Goal: Information Seeking & Learning: Learn about a topic

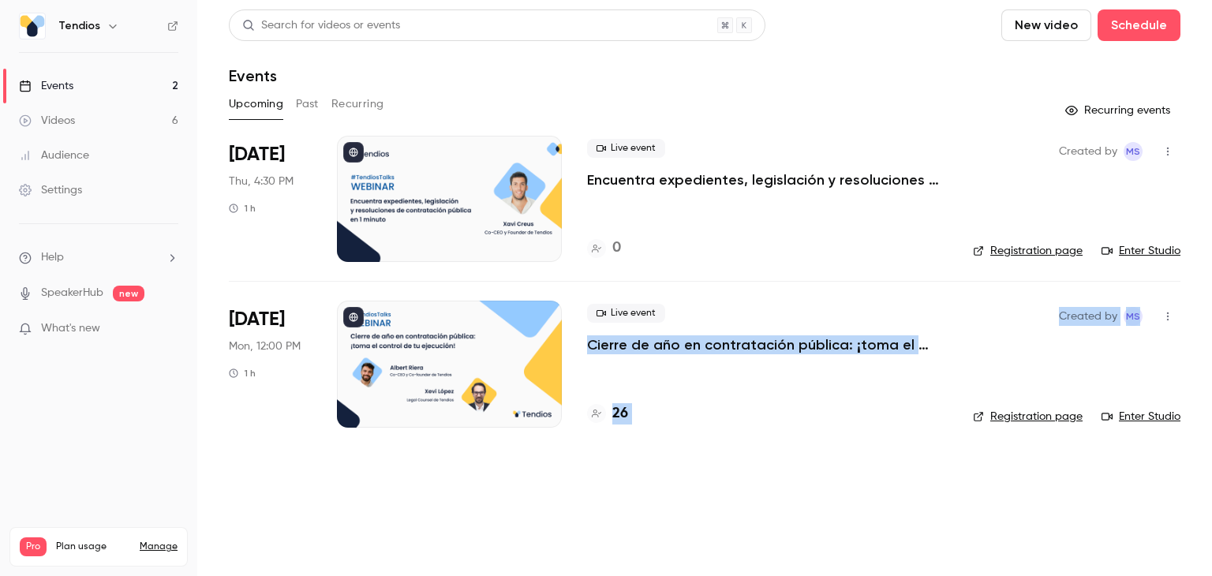
drag, startPoint x: 579, startPoint y: 343, endPoint x: 978, endPoint y: 355, distance: 399.3
click at [994, 355] on li "Oct 20 Mon, 12:00 PM 1 h Live event Cierre de año en contratación pública: ¡tom…" at bounding box center [704, 363] width 951 height 165
click at [830, 448] on main "Search for videos or events New video Schedule Events Upcoming Past Recurring R…" at bounding box center [704, 288] width 1014 height 576
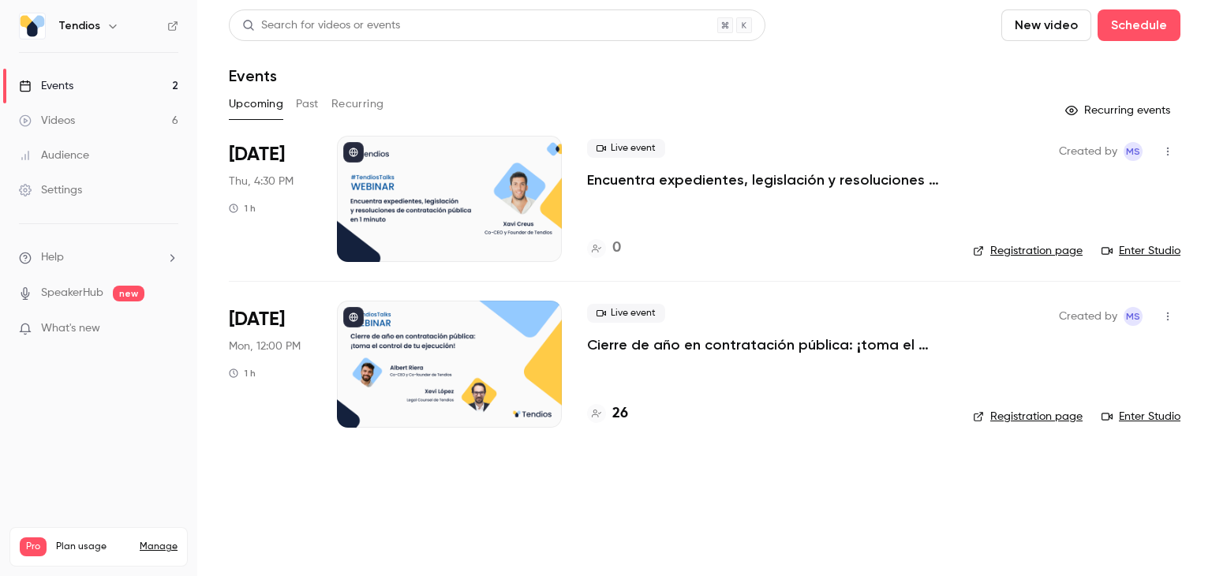
click at [648, 341] on p "Cierre de año en contratación pública: ¡toma el control de tu ejecución!" at bounding box center [767, 344] width 360 height 19
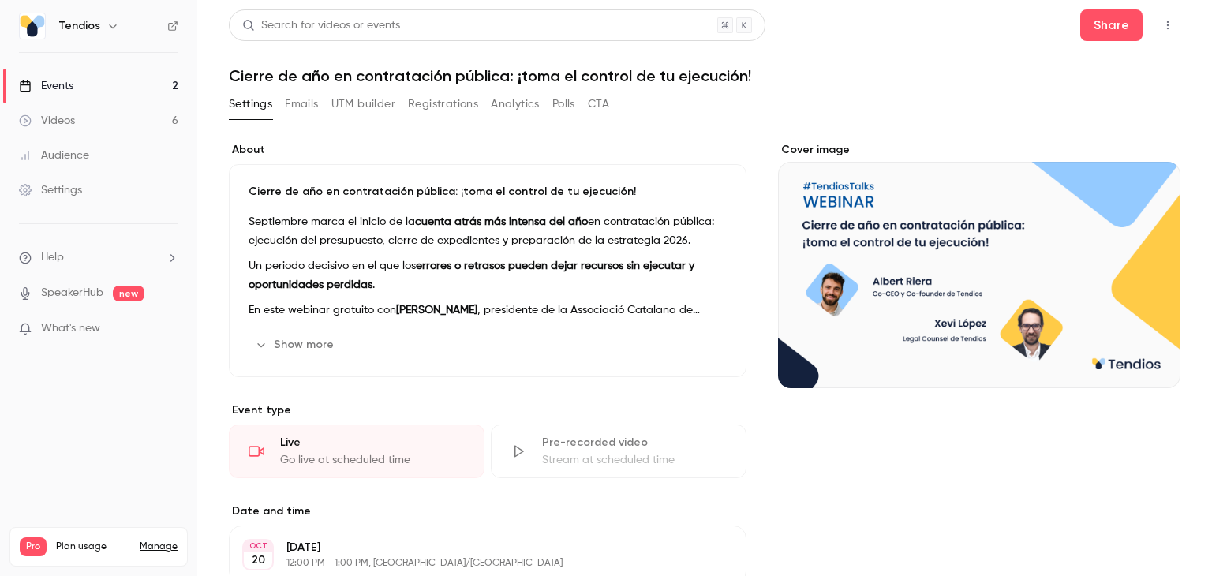
click at [337, 74] on h1 "Cierre de año en contratación pública: ¡toma el control de tu ejecución!" at bounding box center [704, 75] width 951 height 19
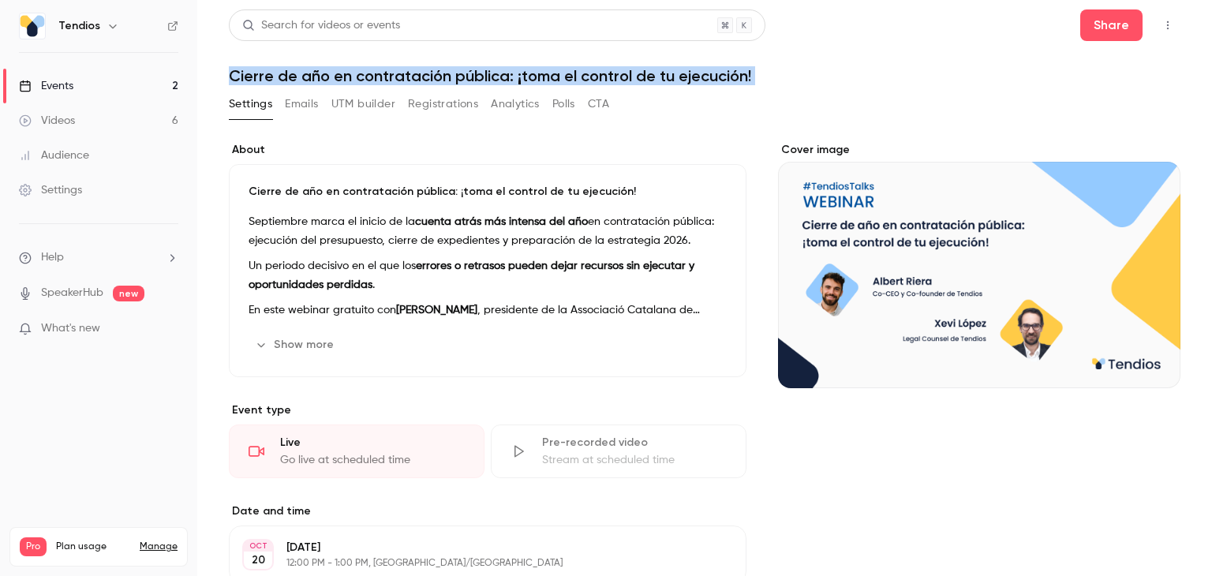
click at [337, 74] on h1 "Cierre de año en contratación pública: ¡toma el control de tu ejecución!" at bounding box center [704, 75] width 951 height 19
copy div "Cierre de año en contratación pública: ¡toma el control de tu ejecución! Settin…"
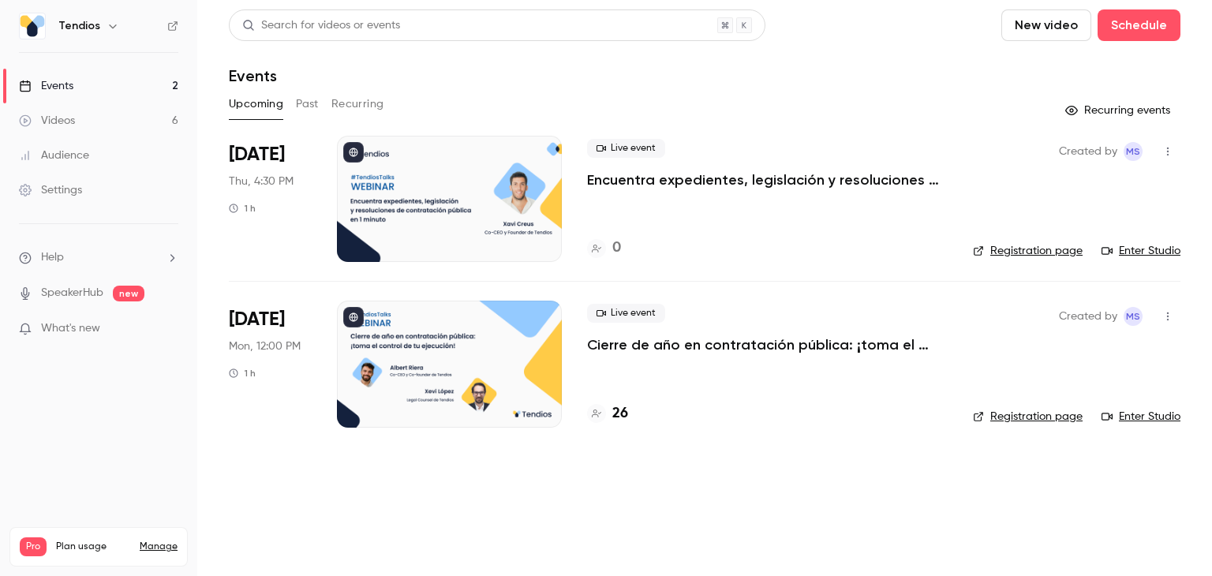
click at [715, 179] on p "Encuentra expedientes, legislación y resoluciones de contratación pública en 1 …" at bounding box center [767, 179] width 360 height 19
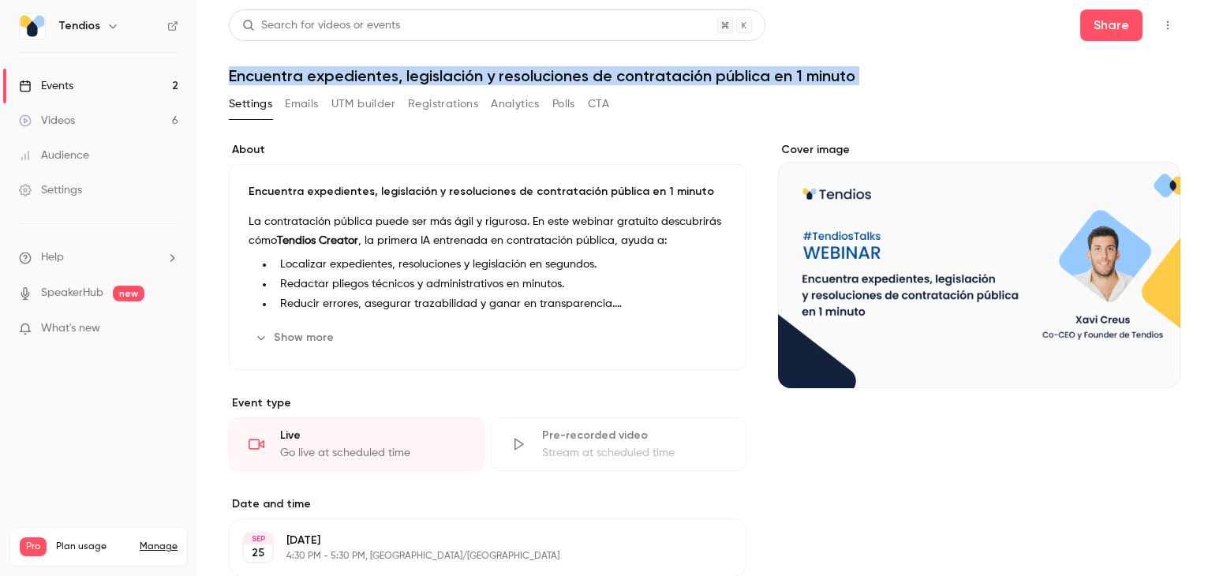
drag, startPoint x: 228, startPoint y: 70, endPoint x: 852, endPoint y: 92, distance: 624.3
click at [852, 92] on div "Search for videos or events Share Encuentra expedientes, legislación y resoluci…" at bounding box center [704, 429] width 951 height 840
copy div "Encuentra expedientes, legislación y resoluciones de contratación pública en 1 …"
click at [450, 105] on button "Registrations" at bounding box center [443, 103] width 70 height 25
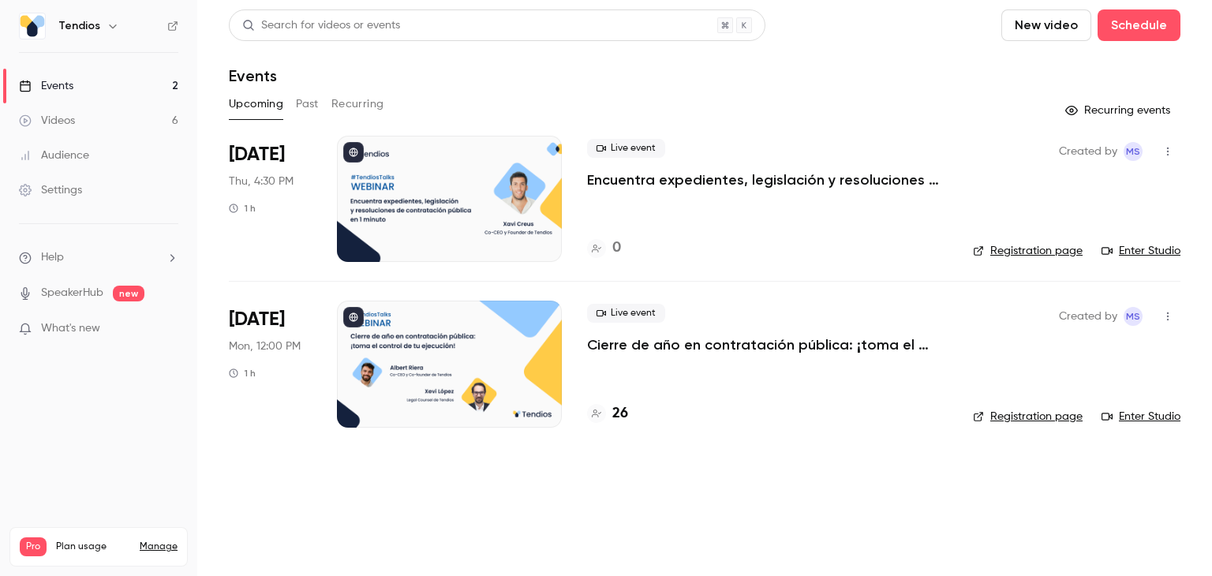
click at [644, 349] on p "Cierre de año en contratación pública: ¡toma el control de tu ejecución!" at bounding box center [767, 344] width 360 height 19
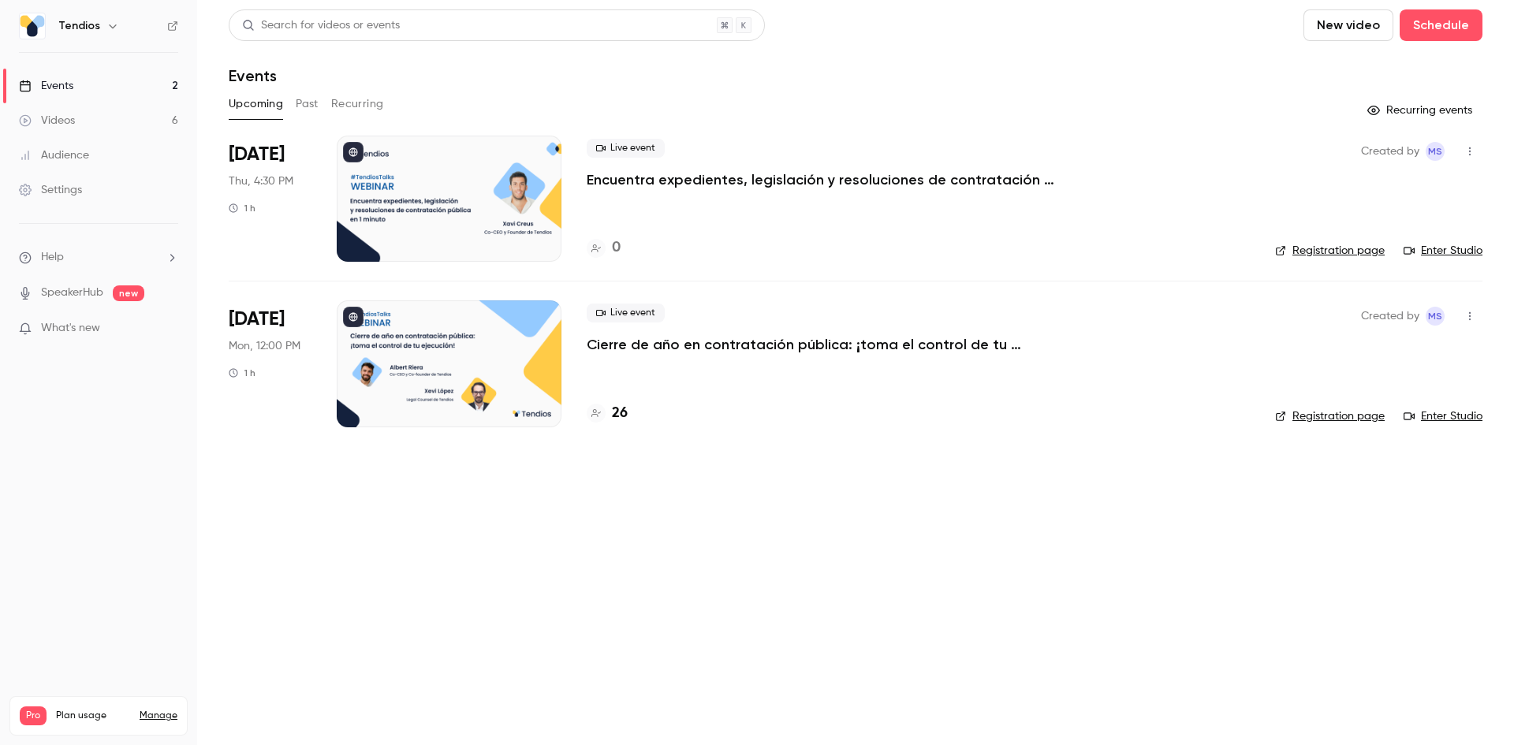
click at [299, 106] on button "Past" at bounding box center [307, 103] width 23 height 25
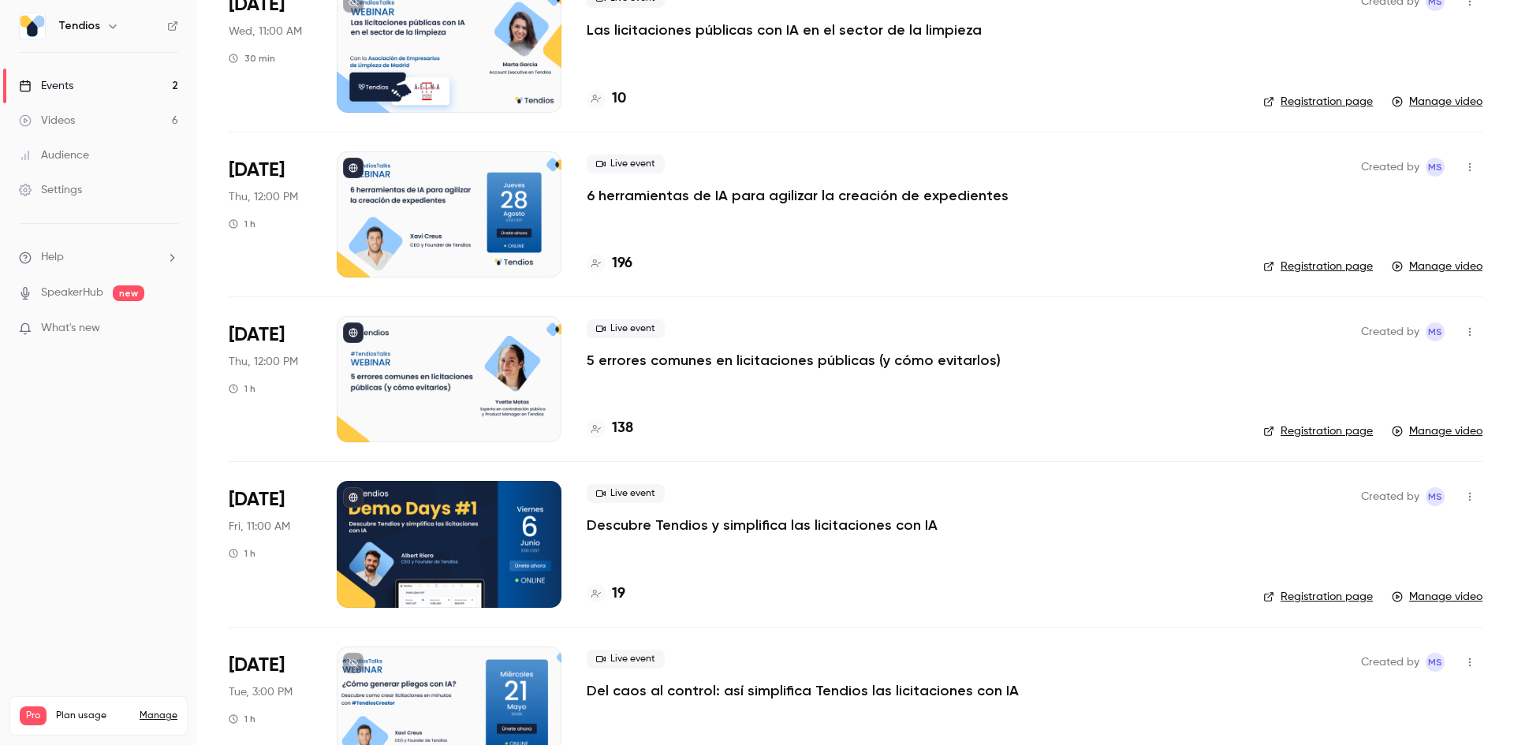
scroll to position [316, 0]
click at [656, 194] on p "6 herramientas de IA para agilizar la creación de expedientes" at bounding box center [798, 194] width 422 height 19
